Goal: Find specific page/section: Find specific page/section

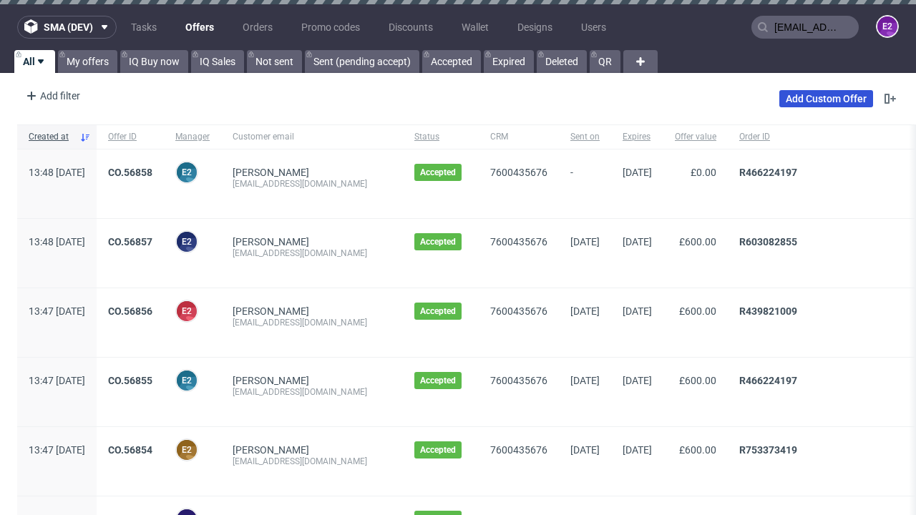
type input "[EMAIL_ADDRESS][DOMAIN_NAME]"
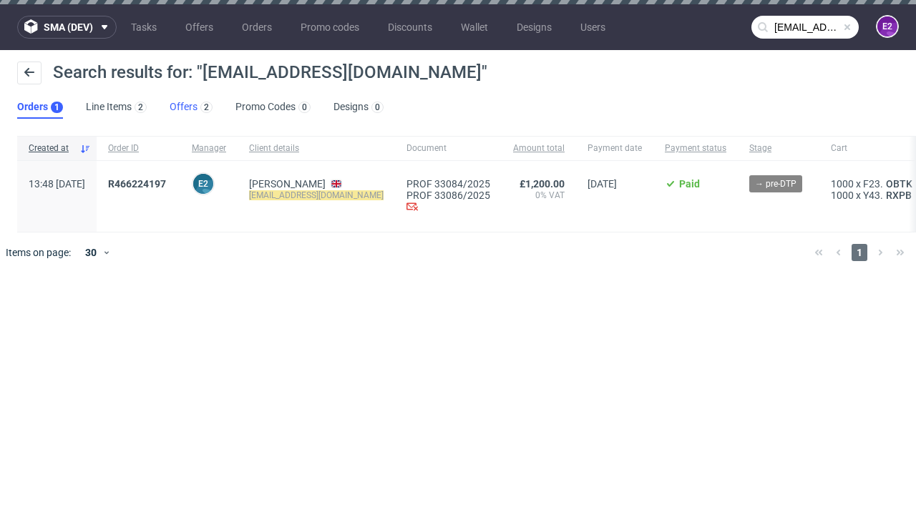
click at [191, 107] on link "Offers 2" at bounding box center [191, 107] width 43 height 23
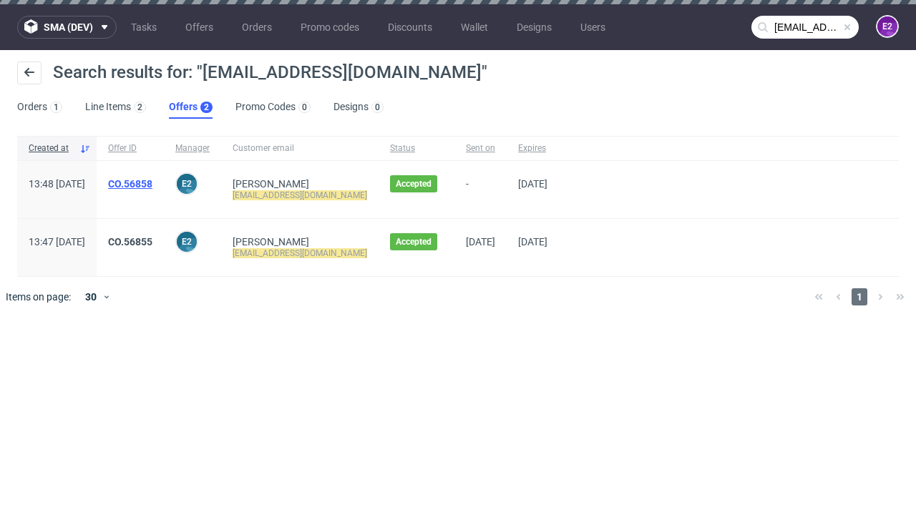
click at [152, 184] on link "CO.56858" at bounding box center [130, 183] width 44 height 11
